Goal: Transaction & Acquisition: Purchase product/service

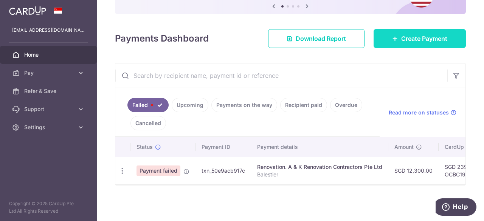
click at [401, 39] on span "Create Payment" at bounding box center [424, 38] width 46 height 9
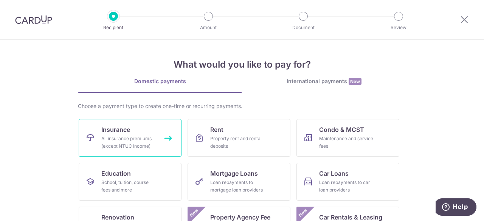
scroll to position [92, 0]
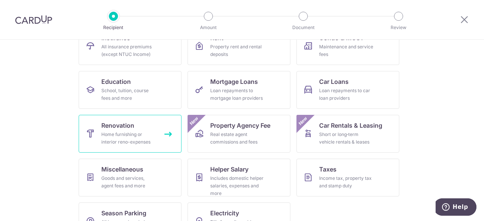
click at [121, 134] on div "Home furnishing or interior reno-expenses" at bounding box center [128, 138] width 54 height 15
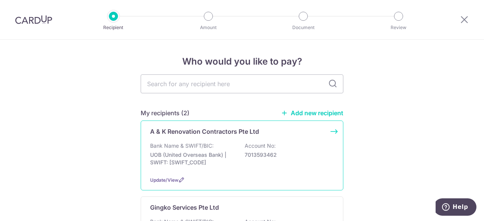
click at [237, 144] on div "Bank Name & SWIFT/BIC: UOB (United Overseas Bank) | SWIFT: UOVBSGSGXXX Account …" at bounding box center [242, 156] width 184 height 28
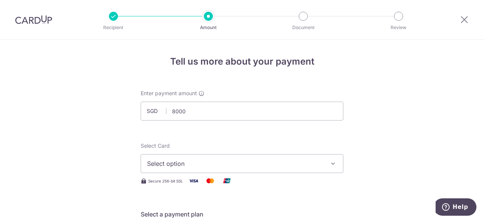
type input "8,000.00"
click at [329, 160] on icon "button" at bounding box center [333, 164] width 8 height 8
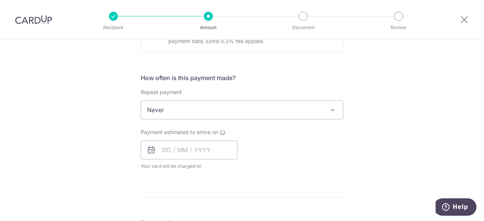
scroll to position [259, 0]
click at [149, 150] on icon at bounding box center [151, 149] width 9 height 9
click at [181, 150] on input "text" at bounding box center [189, 149] width 97 height 19
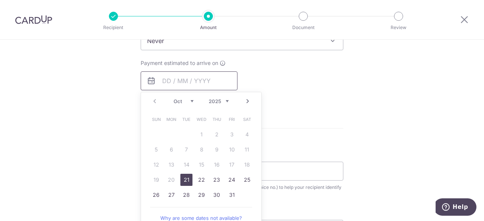
scroll to position [329, 0]
click at [182, 177] on link "21" at bounding box center [186, 180] width 12 height 12
type input "21/10/2025"
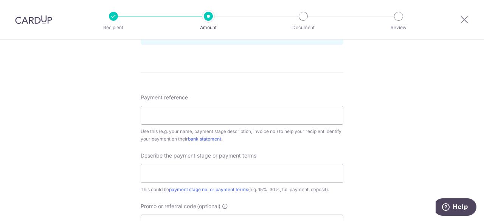
scroll to position [430, 0]
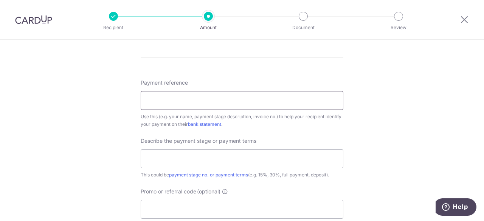
click at [228, 96] on input "Payment reference" at bounding box center [242, 100] width 203 height 19
click button "Add Card" at bounding box center [0, 0] width 0 height 0
type input "b"
type input "Balestier"
click at [175, 157] on input "text" at bounding box center [242, 158] width 203 height 19
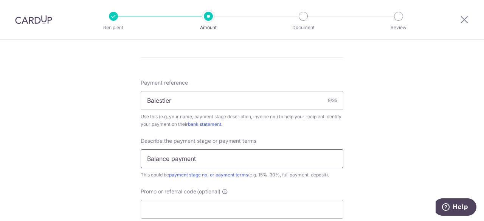
type input "balance payment"
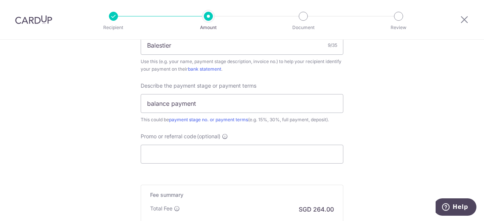
scroll to position [501, 0]
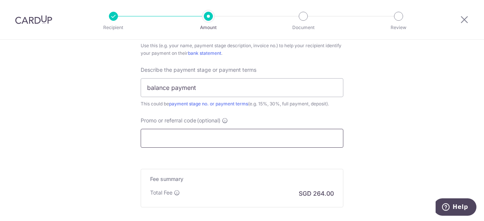
click at [267, 140] on input "Promo or referral code (optional)" at bounding box center [242, 138] width 203 height 19
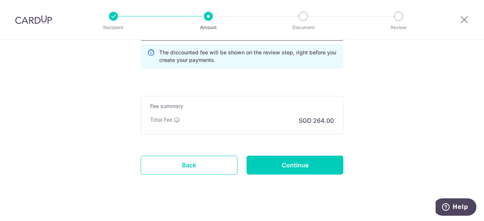
scroll to position [609, 0]
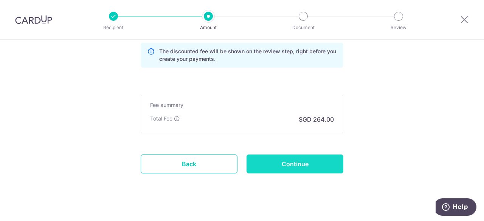
type input "OCBC18"
click at [270, 161] on input "Continue" at bounding box center [295, 164] width 97 height 19
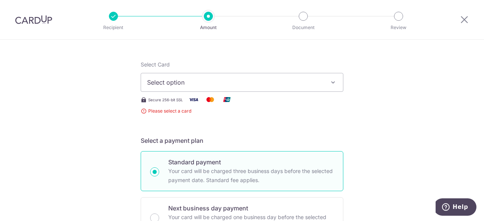
scroll to position [61, 0]
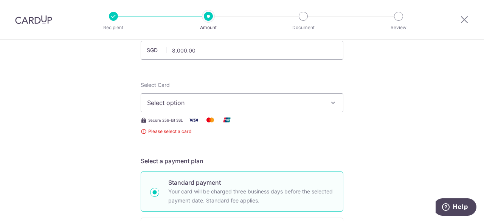
click at [330, 102] on icon "button" at bounding box center [333, 103] width 8 height 8
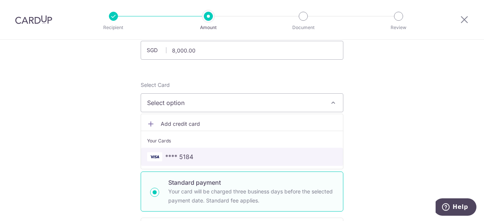
click at [190, 156] on span "**** 5184" at bounding box center [179, 156] width 28 height 9
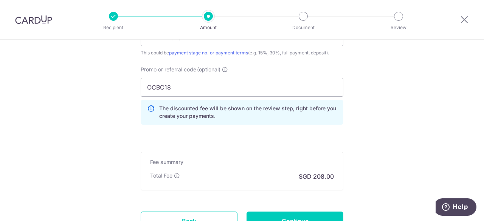
scroll to position [616, 0]
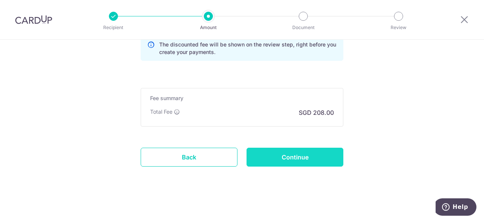
click at [292, 154] on input "Continue" at bounding box center [295, 157] width 97 height 19
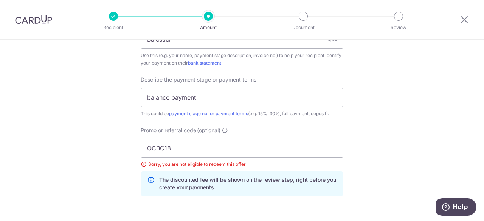
scroll to position [491, 0]
click at [179, 149] on input "OCBC18" at bounding box center [242, 148] width 203 height 19
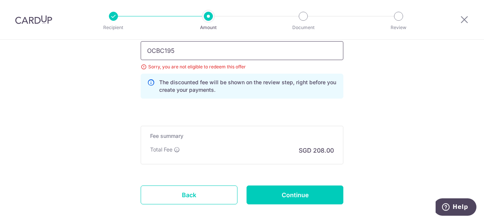
scroll to position [589, 0]
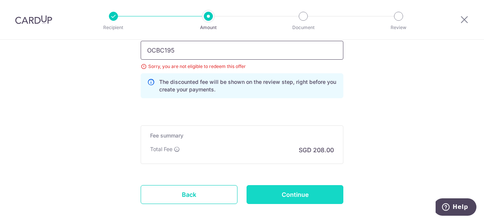
type input "OCBC195"
click at [287, 192] on input "Continue" at bounding box center [295, 194] width 97 height 19
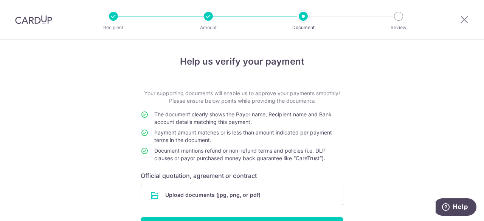
scroll to position [50, 0]
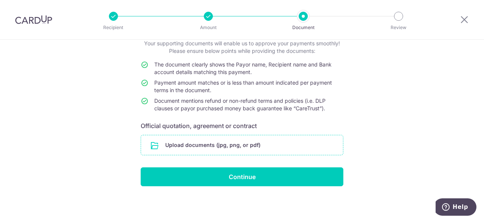
click at [212, 144] on input "file" at bounding box center [242, 145] width 202 height 20
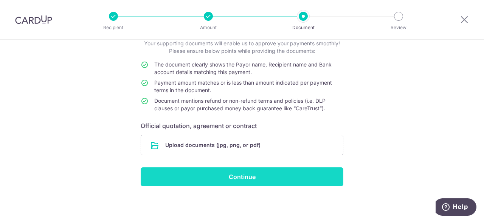
click at [215, 180] on input "Continue" at bounding box center [242, 176] width 203 height 19
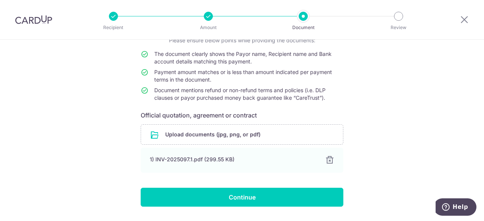
scroll to position [81, 0]
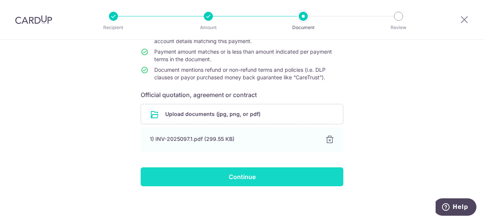
click at [232, 177] on input "Continue" at bounding box center [242, 176] width 203 height 19
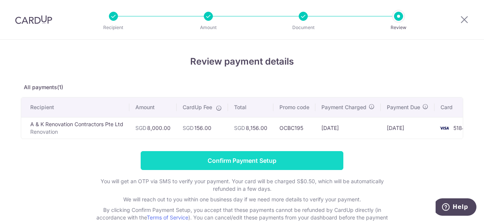
click at [213, 163] on input "Confirm Payment Setup" at bounding box center [242, 160] width 203 height 19
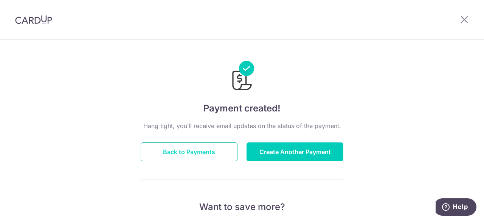
click at [192, 155] on button "Back to Payments" at bounding box center [189, 152] width 97 height 19
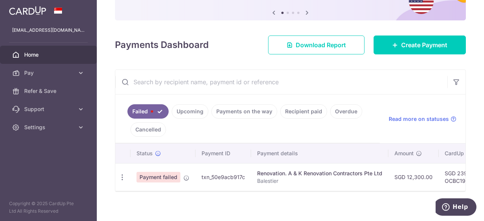
scroll to position [85, 0]
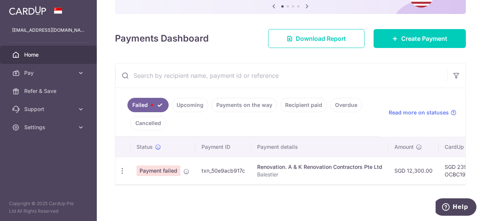
click at [188, 102] on link "Upcoming" at bounding box center [190, 105] width 37 height 14
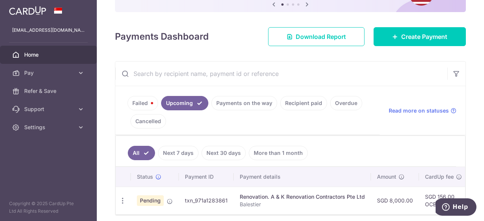
scroll to position [116, 0]
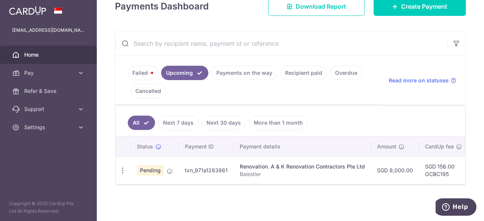
click at [285, 164] on div "Renovation. A & K Renovation Contractors Pte Ltd" at bounding box center [302, 167] width 125 height 8
